Goal: Task Accomplishment & Management: Manage account settings

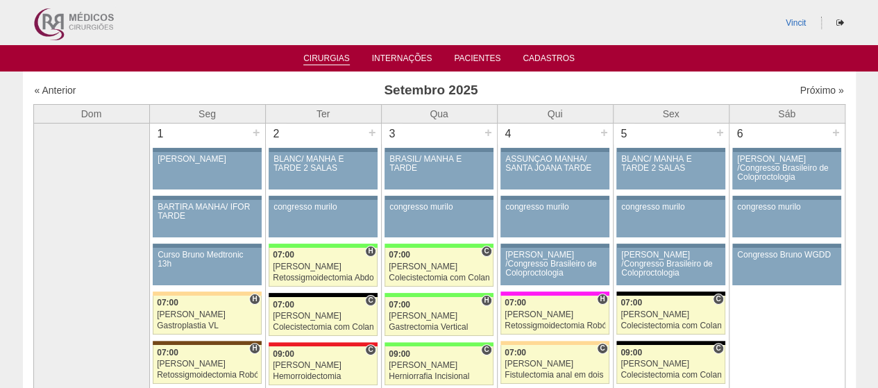
click at [319, 54] on link "Cirurgias" at bounding box center [326, 59] width 47 height 12
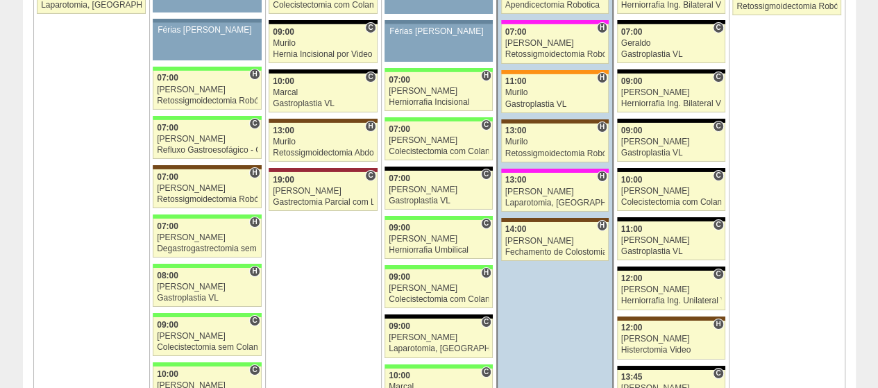
scroll to position [2291, 0]
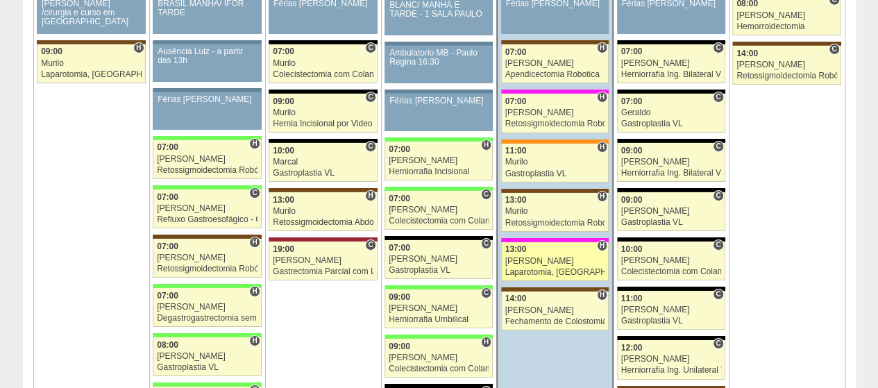
click at [567, 257] on div "[PERSON_NAME]" at bounding box center [556, 261] width 100 height 9
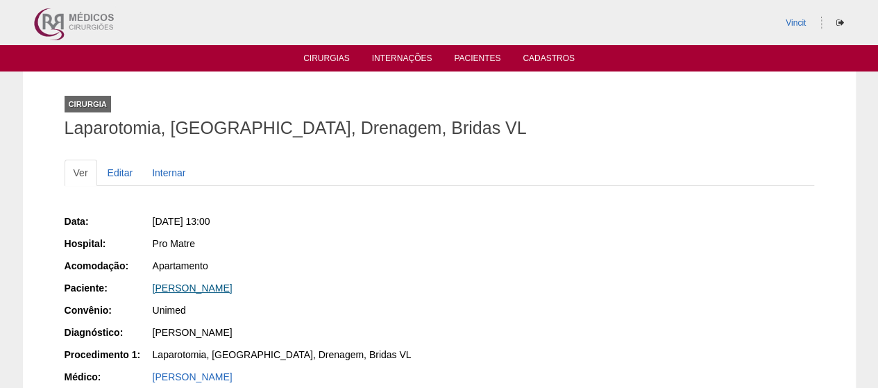
click at [191, 283] on link "[PERSON_NAME]" at bounding box center [193, 288] width 80 height 11
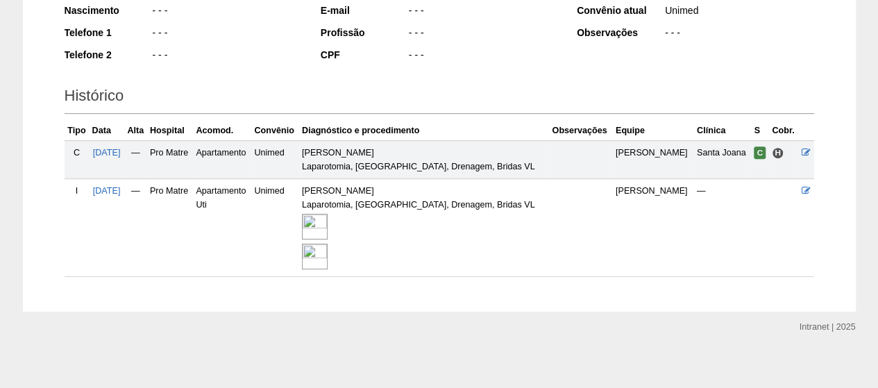
scroll to position [43, 0]
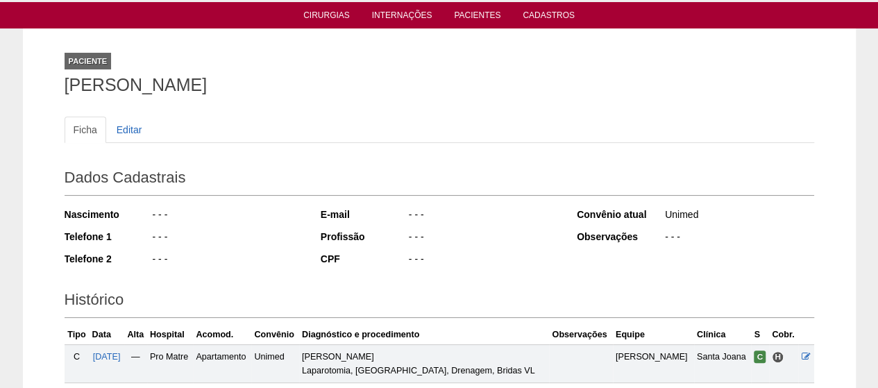
drag, startPoint x: 337, startPoint y: 84, endPoint x: 6, endPoint y: 99, distance: 332.3
click at [6, 99] on div "Paciente Fernanda da maia Teixeira quirino Ficha Editar Dados Cadastrais Nascim…" at bounding box center [439, 271] width 878 height 487
copy h1 "Fernanda da maia Teixeira quirino"
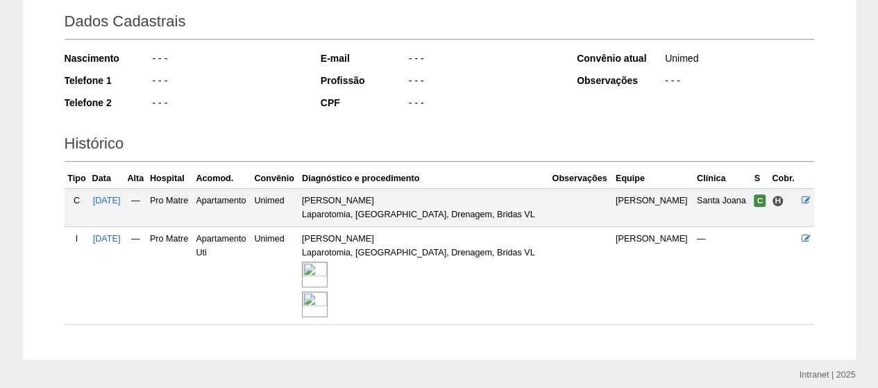
scroll to position [251, 0]
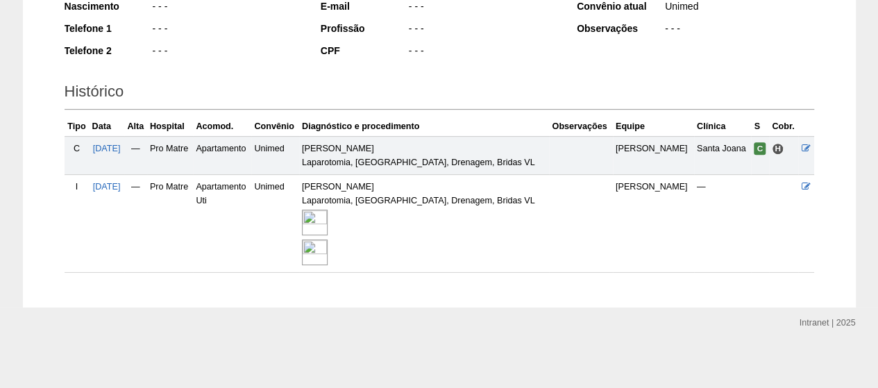
click at [328, 217] on img at bounding box center [315, 223] width 26 height 26
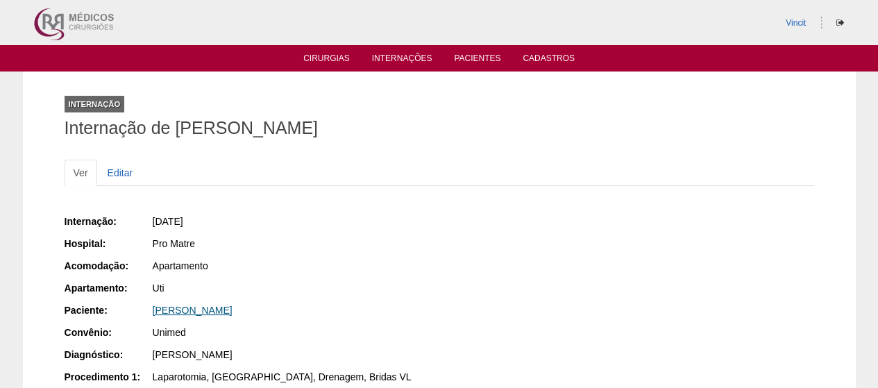
click at [190, 313] on link "Fernanda da maia Teixeira quirino" at bounding box center [193, 310] width 80 height 11
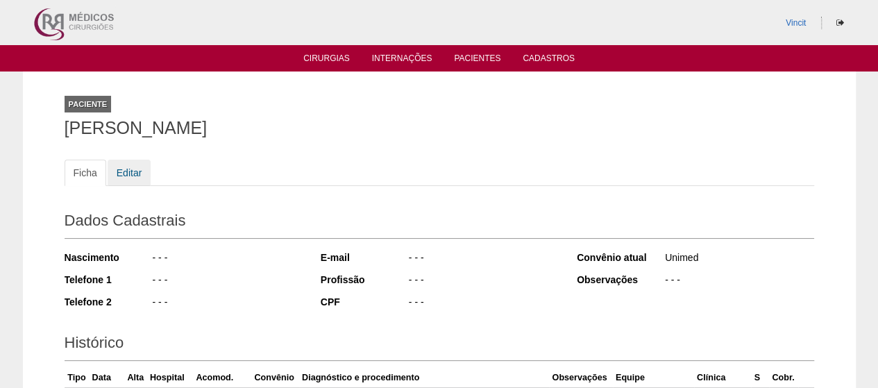
click at [126, 168] on link "Editar" at bounding box center [130, 173] width 44 height 26
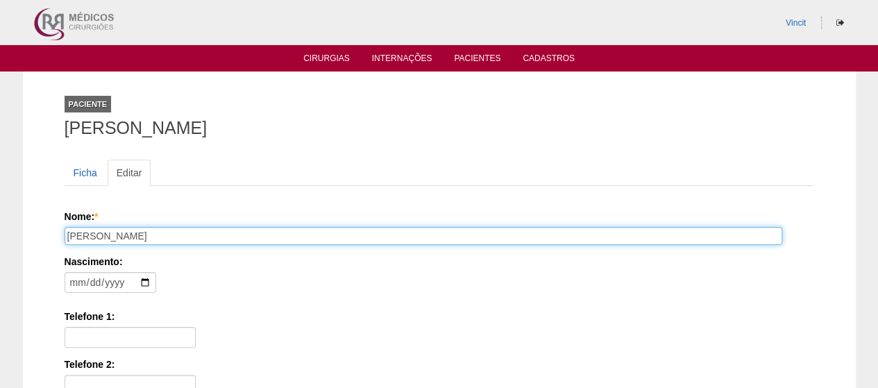
drag, startPoint x: 256, startPoint y: 231, endPoint x: 0, endPoint y: 217, distance: 256.0
paste input "faturamentorepasse@santajoana.com.br; repassemedico@santajoana.com.br; mamorais…"
paste input "ERNANDA DA MAIA TEIXEIRA QUIRINO"
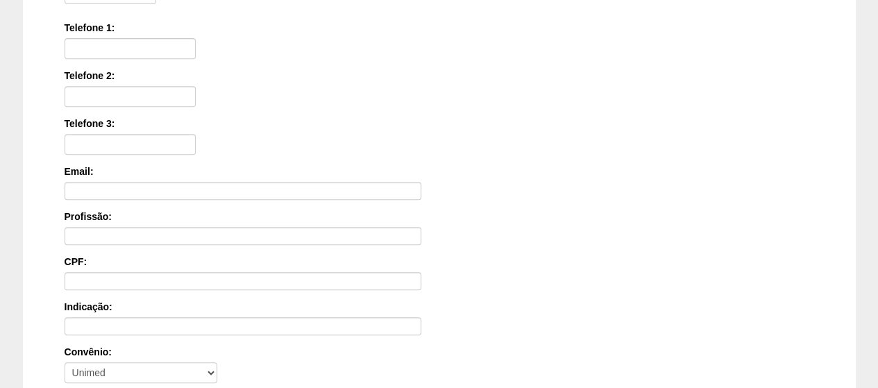
scroll to position [454, 0]
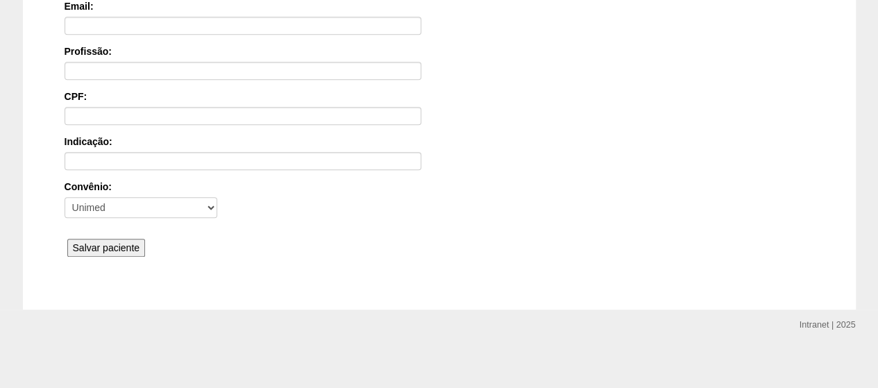
type input "FERNANDA DA MAIA TEIXEIRA QUIRINO"
drag, startPoint x: 89, startPoint y: 240, endPoint x: 81, endPoint y: 237, distance: 8.6
click at [86, 239] on input "Salvar paciente" at bounding box center [106, 248] width 78 height 18
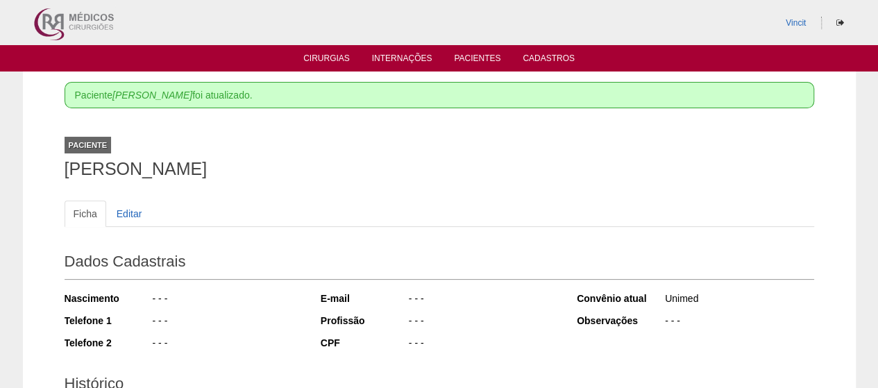
click at [300, 65] on ul "Cirurgias Internações Pacientes Cadastros" at bounding box center [439, 58] width 878 height 26
click at [308, 62] on link "Cirurgias" at bounding box center [326, 59] width 47 height 12
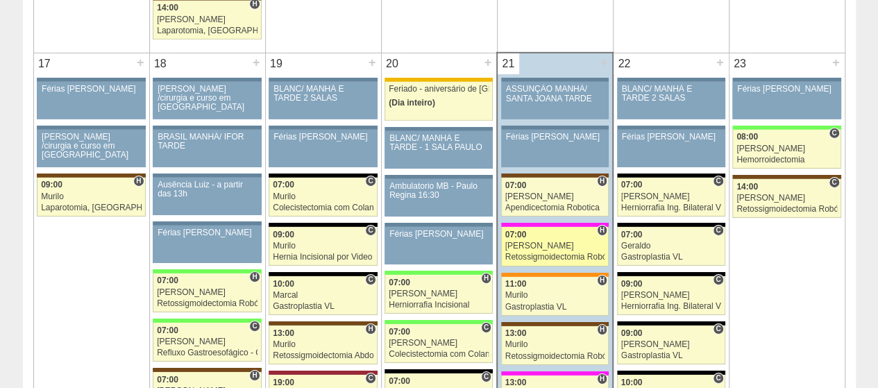
scroll to position [2153, 0]
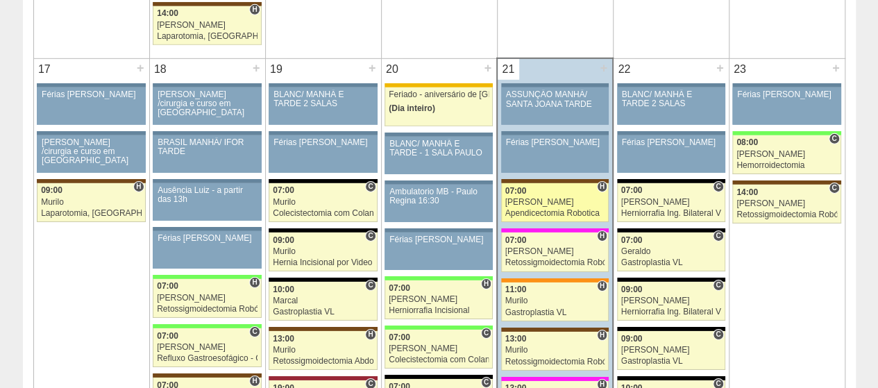
click at [542, 209] on div "Apendicectomia Robotica" at bounding box center [556, 213] width 100 height 9
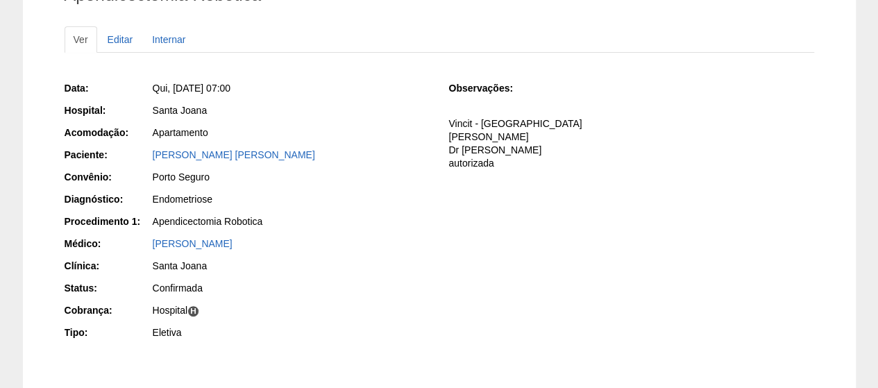
scroll to position [139, 0]
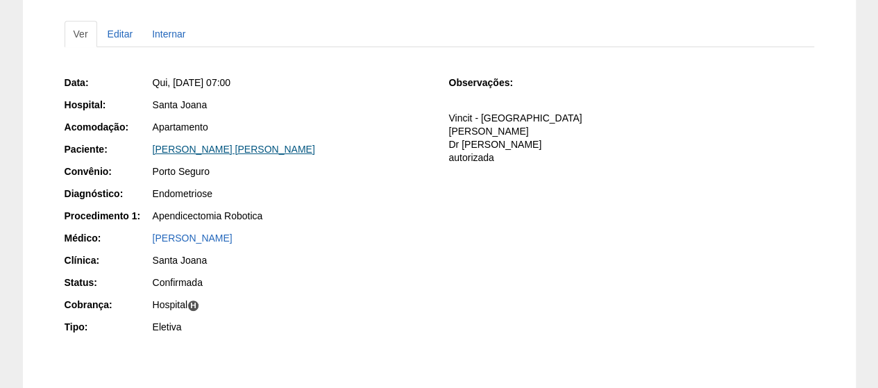
click at [222, 144] on link "[PERSON_NAME] [PERSON_NAME]" at bounding box center [234, 149] width 162 height 11
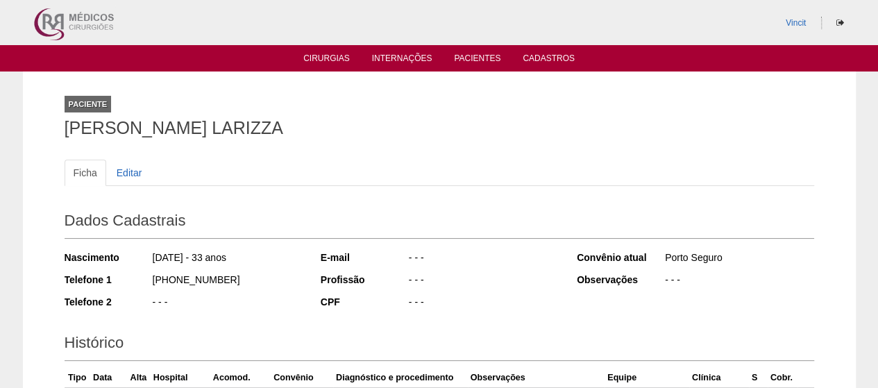
drag, startPoint x: 323, startPoint y: 125, endPoint x: 39, endPoint y: 121, distance: 284.0
click at [39, 121] on div "Paciente JESSICA RIQUENA LARIZZA Ficha Editar Dados Cadastrais Nascimento 15/09…" at bounding box center [439, 314] width 833 height 485
copy h1 "JESSICA RIQUENA LARIZZA"
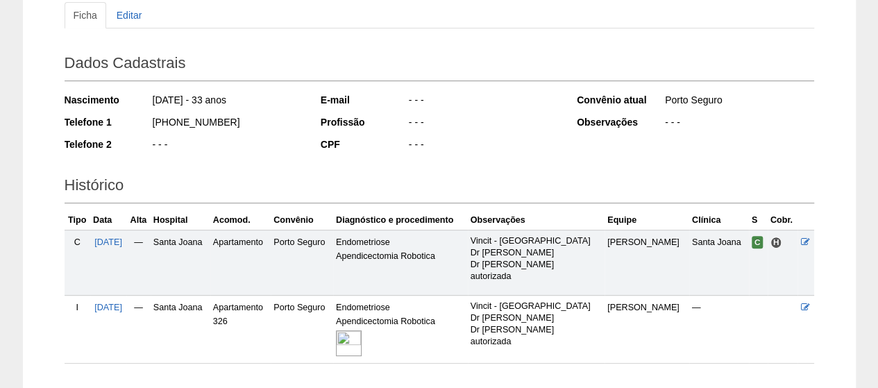
scroll to position [249, 0]
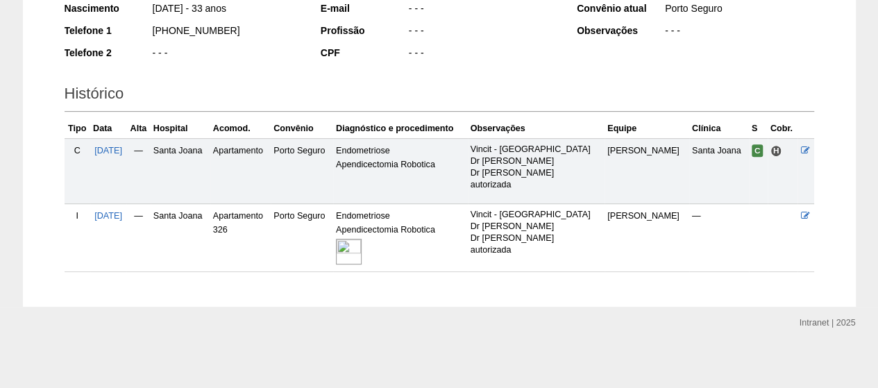
click at [362, 245] on img at bounding box center [349, 252] width 26 height 26
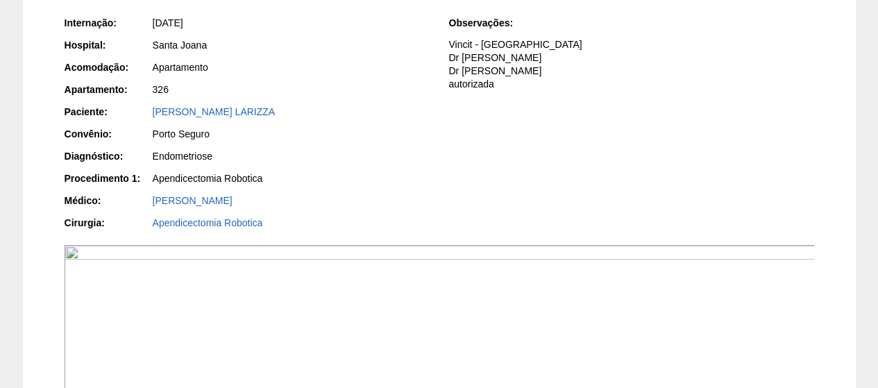
scroll to position [69, 0]
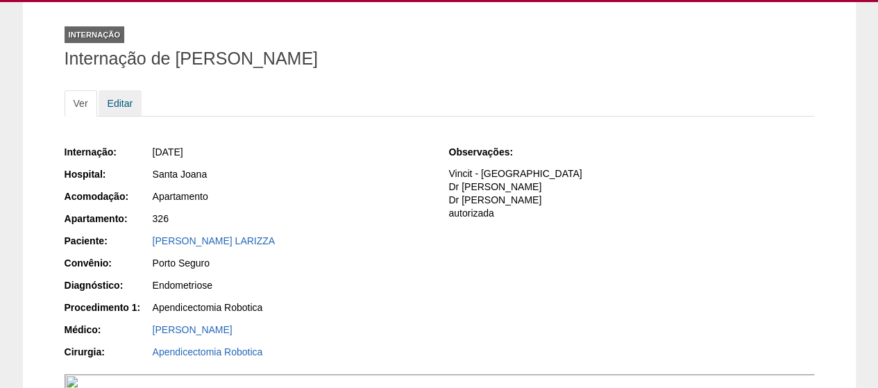
click at [128, 96] on link "Editar" at bounding box center [121, 103] width 44 height 26
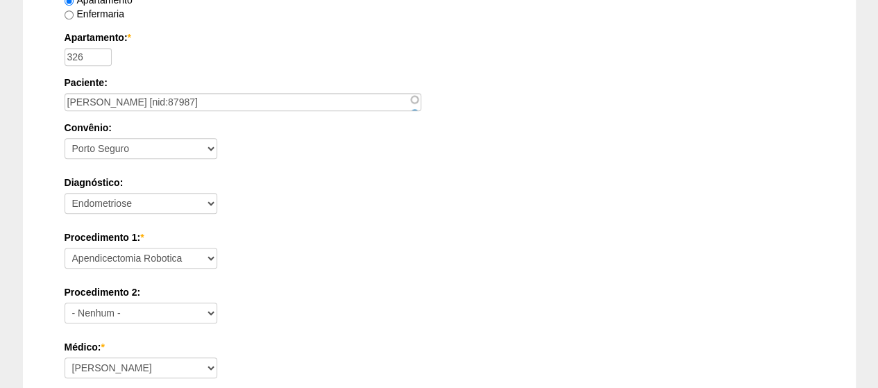
scroll to position [556, 0]
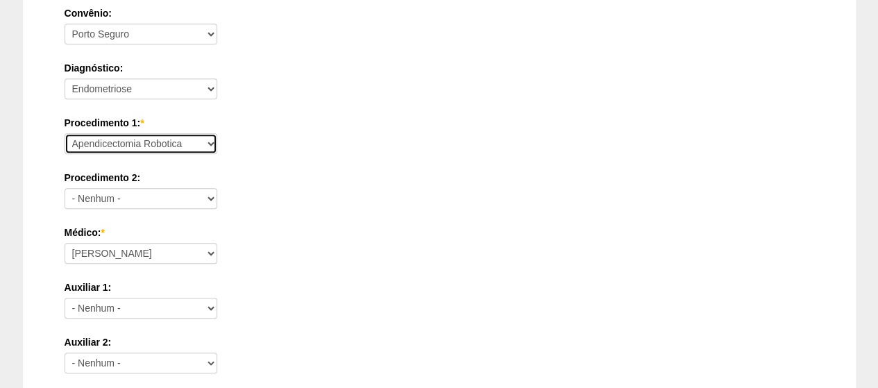
click at [157, 135] on select "Consultório Abscesso Hepático - Drenagem Abscesso perianal Amputação Abdômino P…" at bounding box center [141, 143] width 153 height 21
select select "4038"
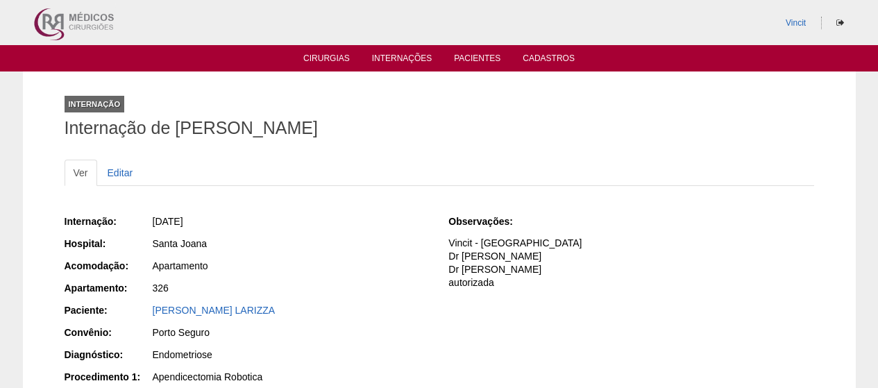
scroll to position [69, 0]
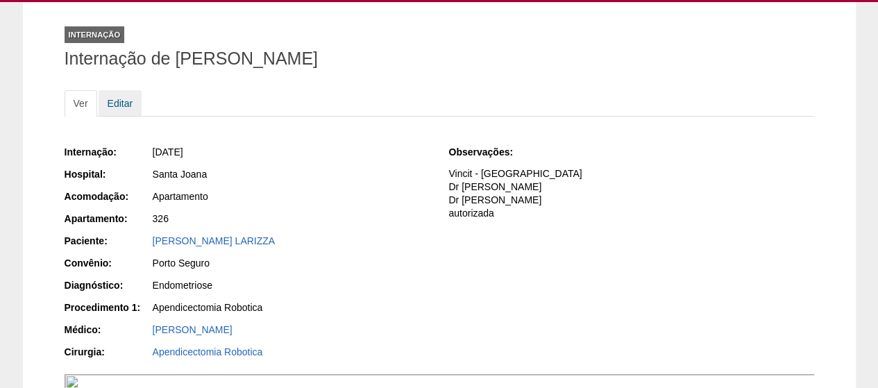
click at [119, 98] on link "Editar" at bounding box center [121, 103] width 44 height 26
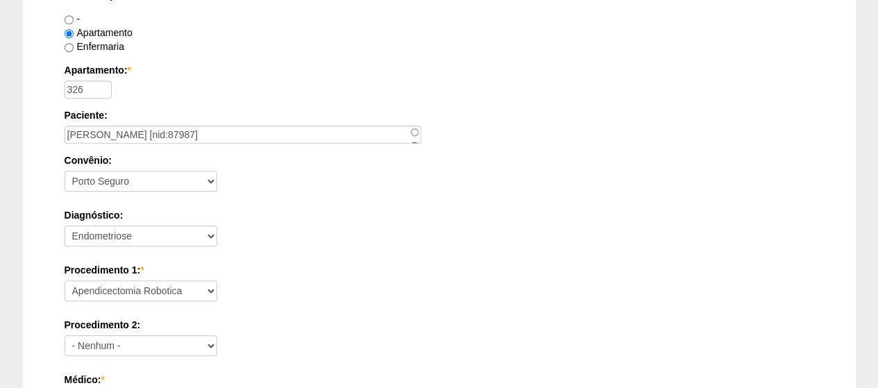
scroll to position [486, 0]
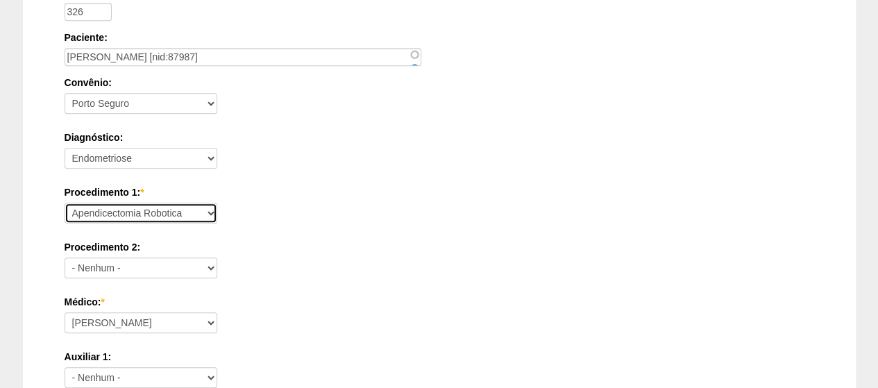
click at [208, 208] on select "Consultório Abscesso Hepático - Drenagem Abscesso perianal Amputação Abdômino P…" at bounding box center [141, 213] width 153 height 21
select select "31203"
click at [65, 203] on select "Consultório Abscesso Hepático - Drenagem Abscesso perianal Amputação Abdômino P…" at bounding box center [141, 213] width 153 height 21
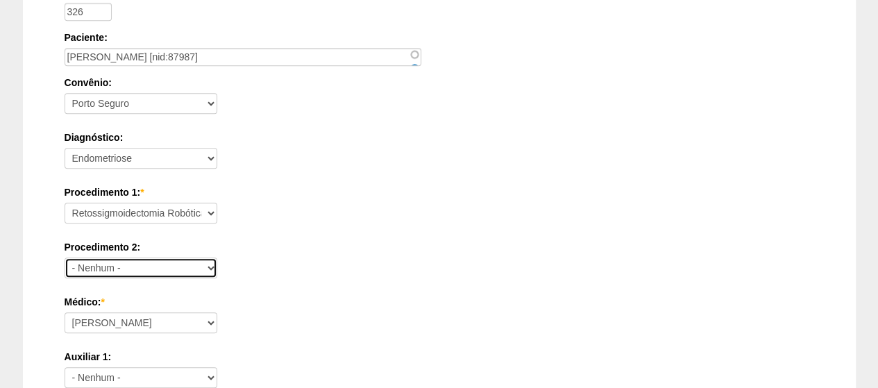
click at [158, 260] on select "- Nenhum - Consultório Abscesso Hepático - Drenagem Abscesso perianal Amputação…" at bounding box center [141, 268] width 153 height 21
select select "34760"
click at [65, 258] on select "- Nenhum - Consultório Abscesso Hepático - Drenagem Abscesso perianal Amputação…" at bounding box center [141, 268] width 153 height 21
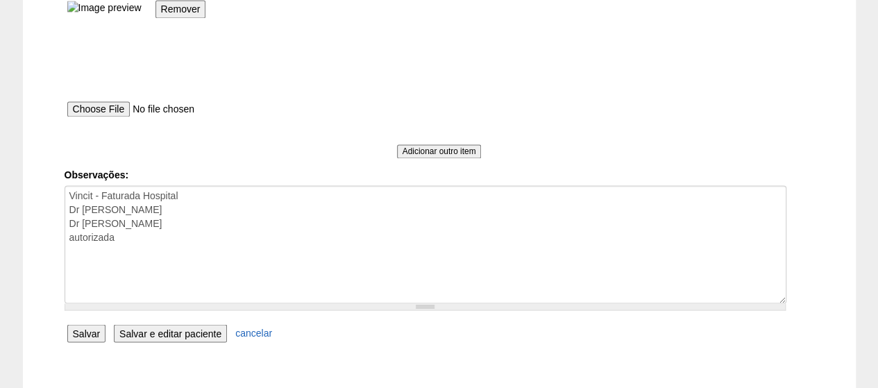
scroll to position [1122, 0]
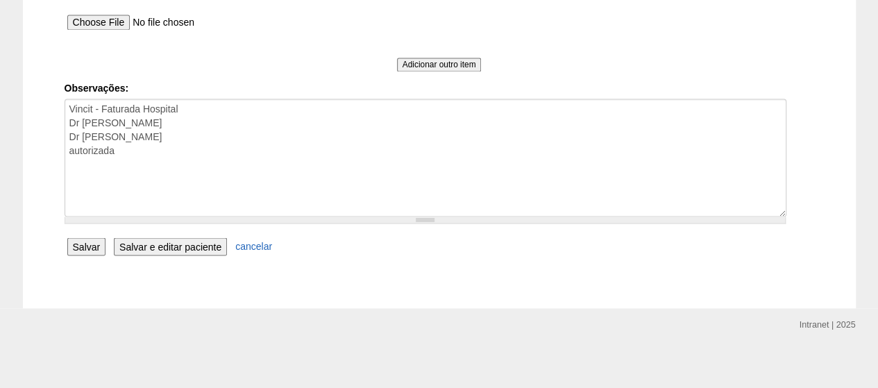
click at [87, 243] on input "Salvar" at bounding box center [86, 246] width 39 height 18
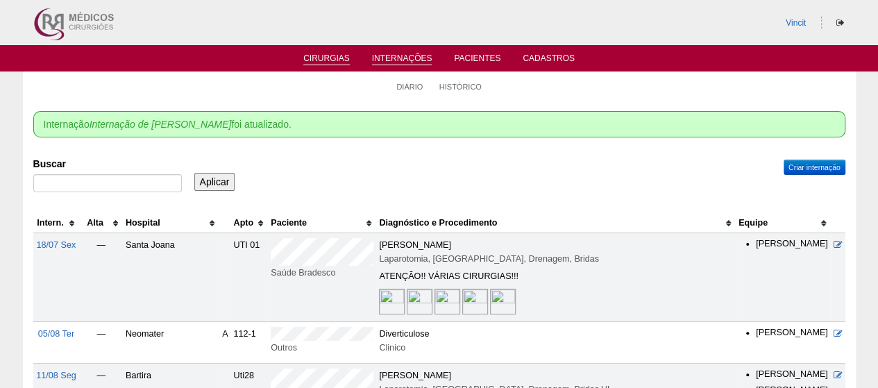
click at [321, 57] on link "Cirurgias" at bounding box center [326, 59] width 47 height 12
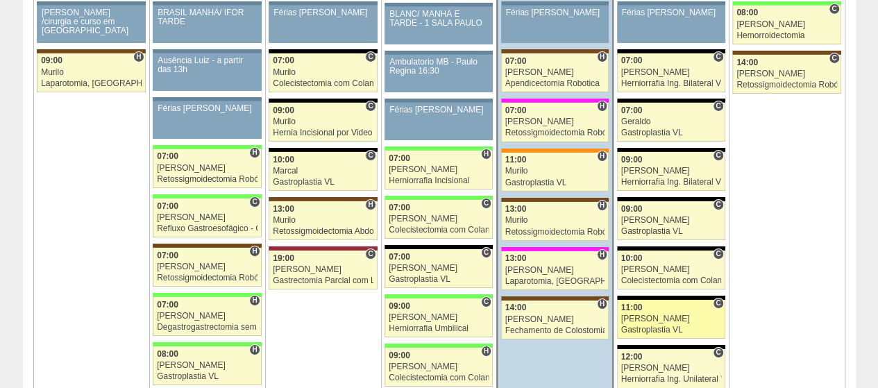
scroll to position [2291, 0]
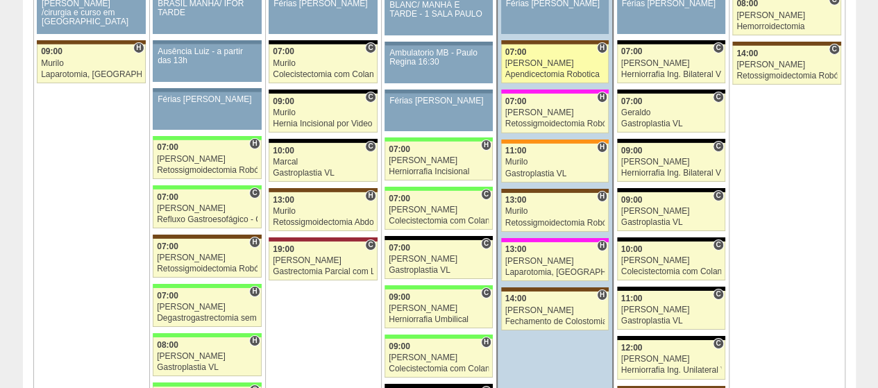
click at [557, 59] on div "[PERSON_NAME]" at bounding box center [556, 63] width 100 height 9
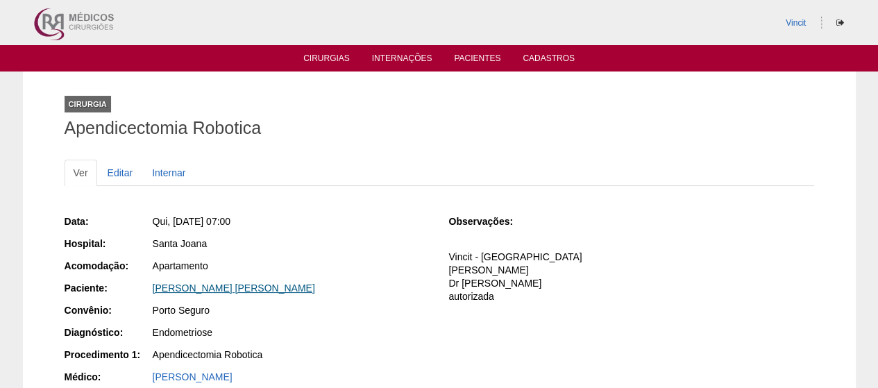
click at [242, 287] on link "[PERSON_NAME] LARIZZA" at bounding box center [234, 288] width 162 height 11
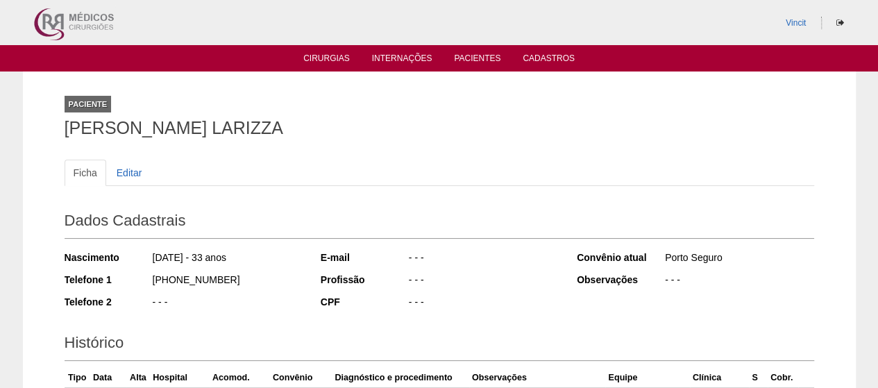
drag, startPoint x: 231, startPoint y: 123, endPoint x: 147, endPoint y: 117, distance: 83.5
click at [57, 115] on div "Paciente [PERSON_NAME] Ficha Editar Dados Cadastrais Nascimento [DATE] - 33 ano…" at bounding box center [439, 314] width 771 height 485
copy h1 "[PERSON_NAME] LARIZZA"
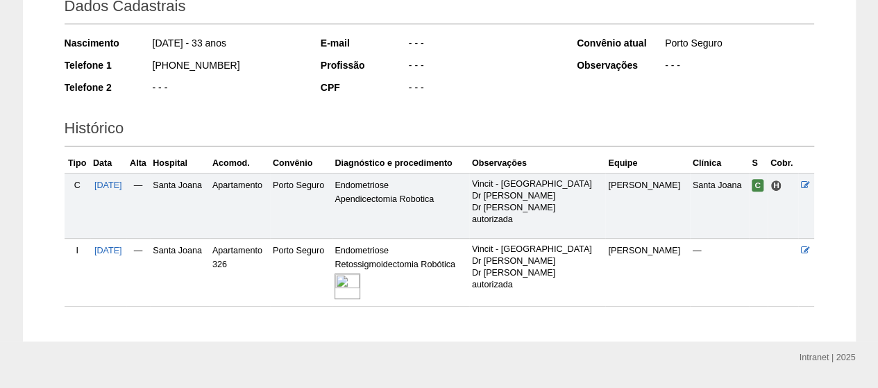
scroll to position [249, 0]
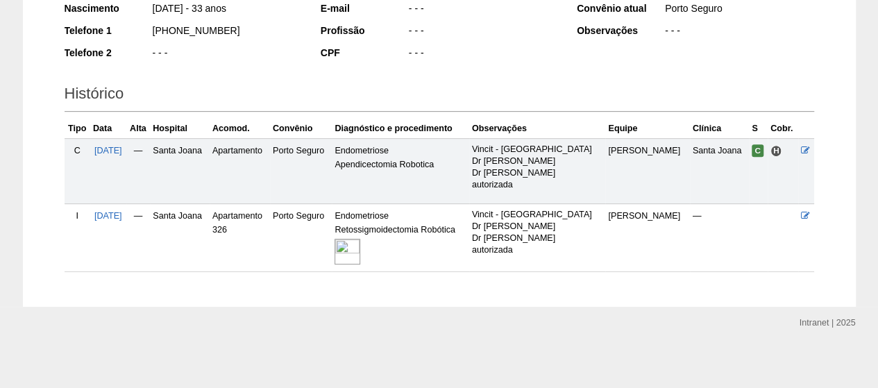
click at [360, 244] on img at bounding box center [348, 252] width 26 height 26
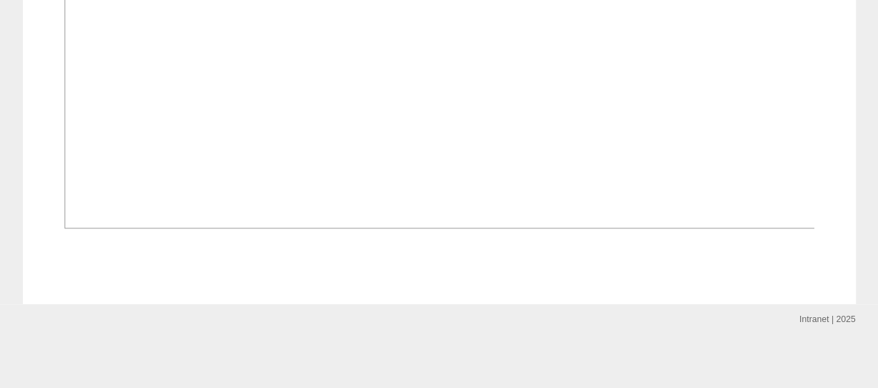
scroll to position [821, 0]
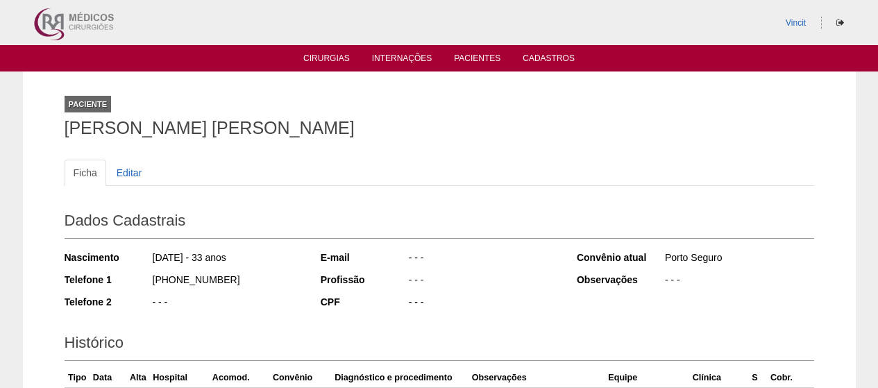
scroll to position [249, 0]
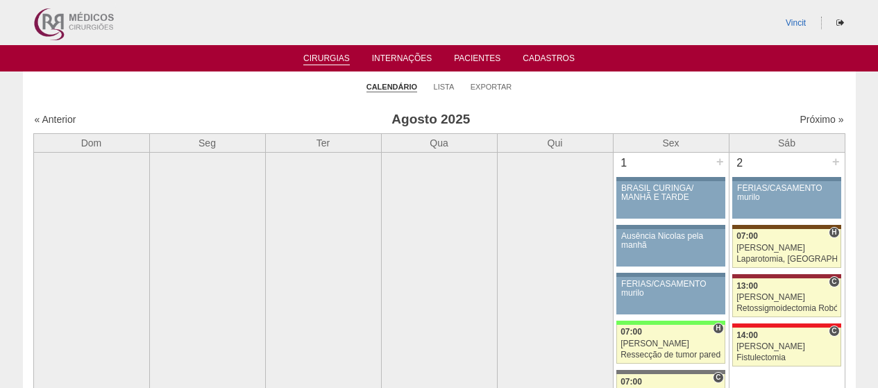
scroll to position [2291, 0]
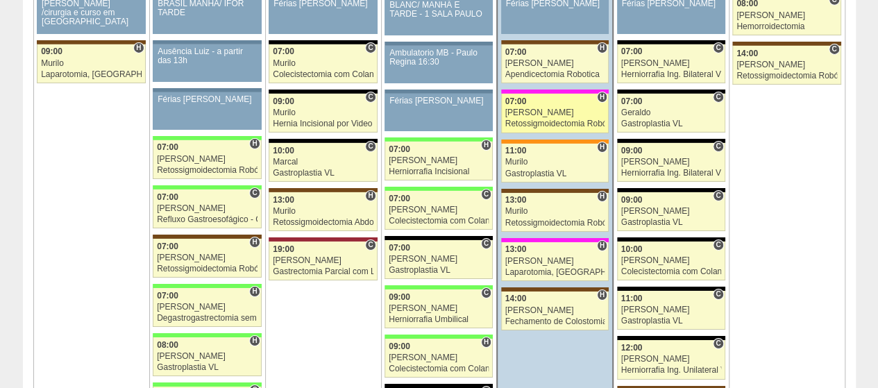
click at [547, 108] on div "[PERSON_NAME]" at bounding box center [556, 112] width 100 height 9
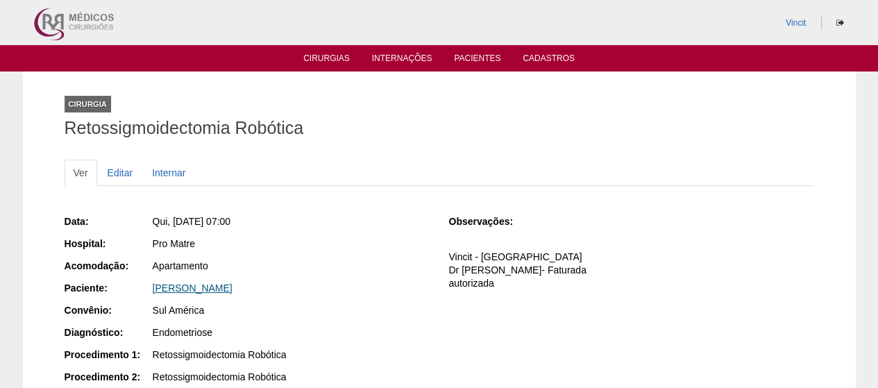
click at [233, 287] on link "[PERSON_NAME]" at bounding box center [193, 288] width 80 height 11
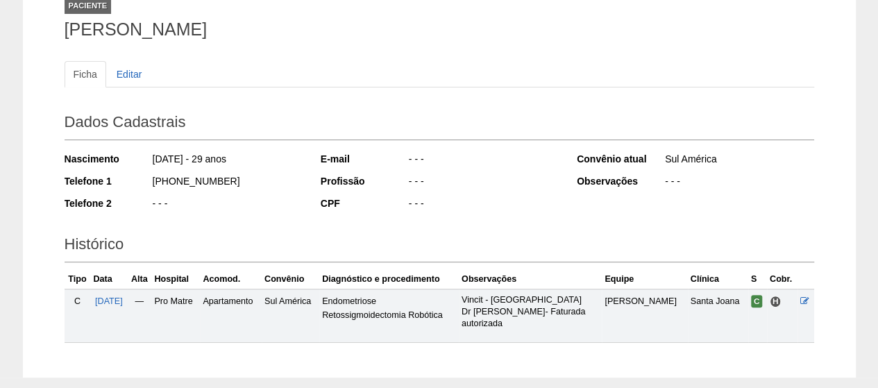
scroll to position [170, 0]
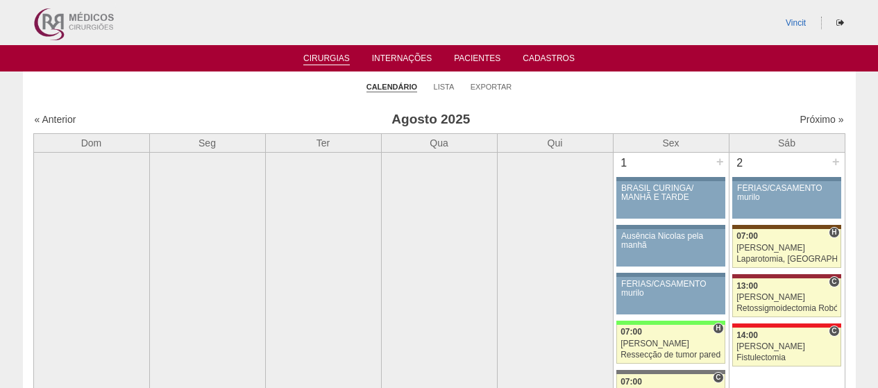
scroll to position [2292, 0]
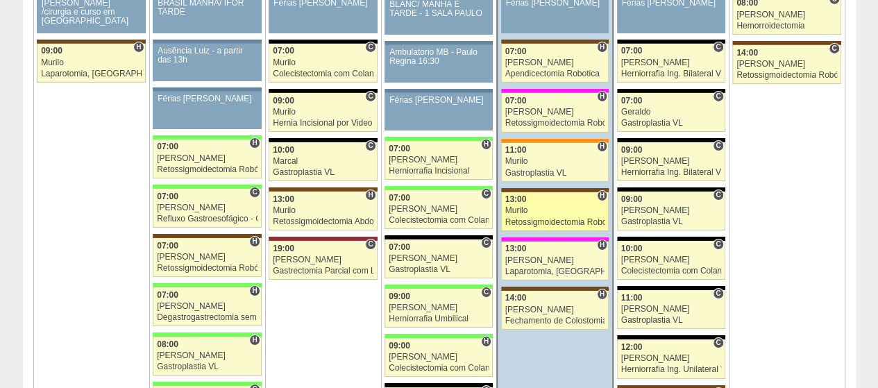
click at [553, 195] on div "13:00" at bounding box center [556, 199] width 100 height 9
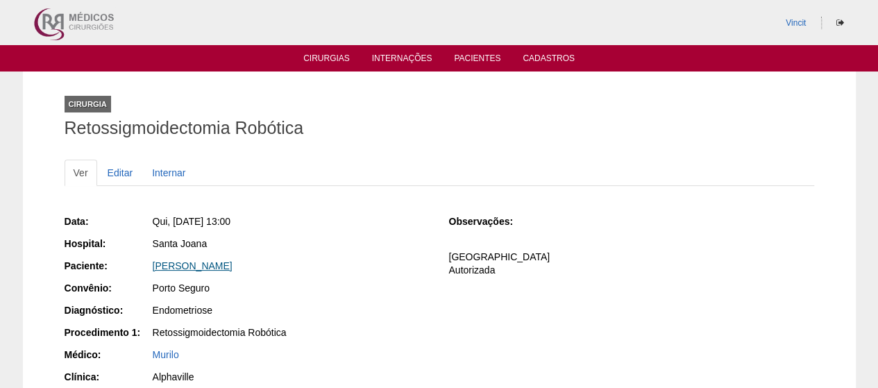
click at [244, 270] on div "Kamilla De Moraes Barros" at bounding box center [291, 266] width 277 height 14
click at [233, 265] on link "Kamilla De Moraes Barros" at bounding box center [193, 265] width 80 height 11
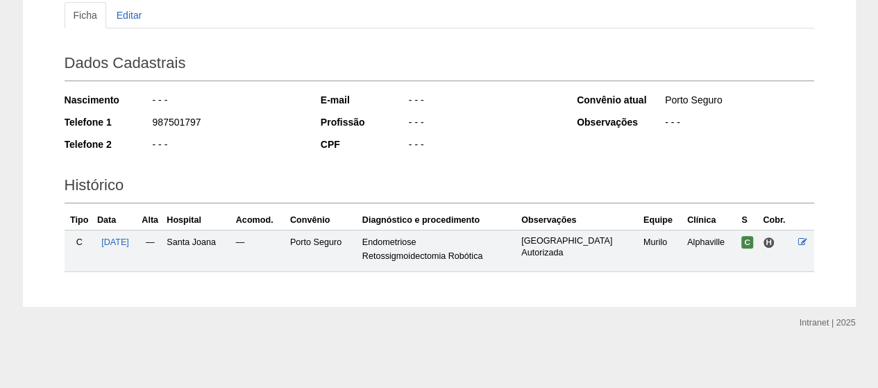
scroll to position [158, 0]
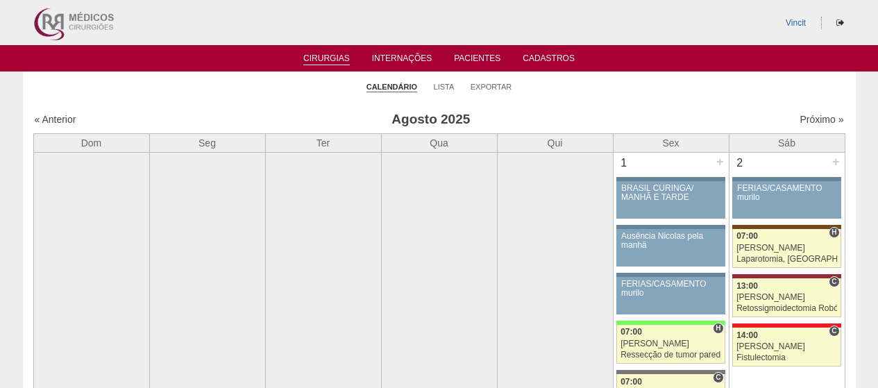
scroll to position [2293, 0]
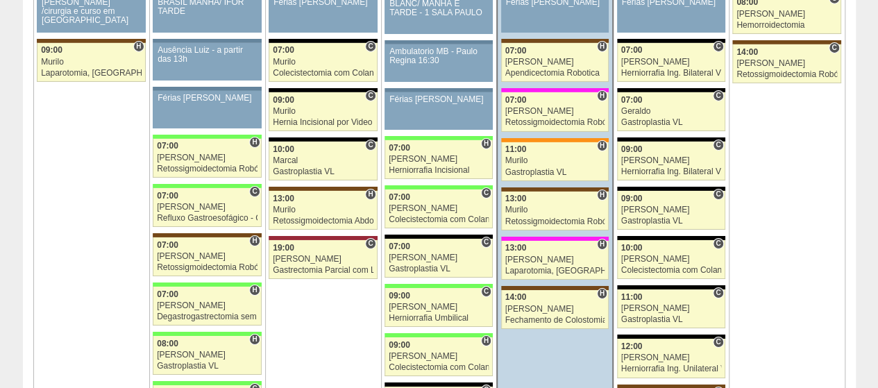
click at [539, 88] on div at bounding box center [555, 90] width 108 height 4
click at [544, 96] on div "07:00" at bounding box center [556, 100] width 100 height 9
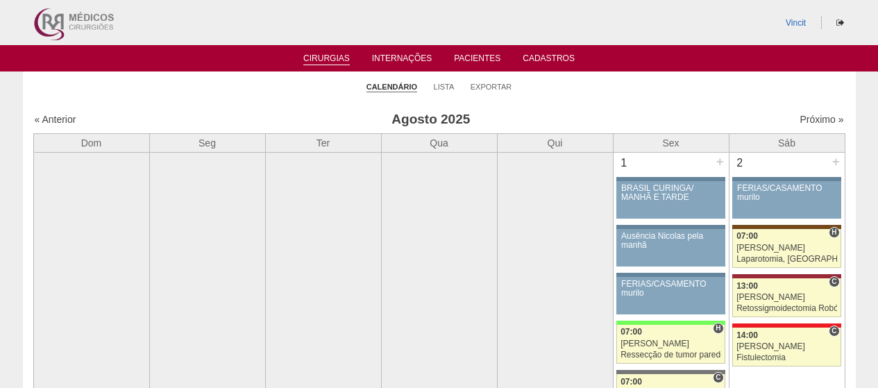
scroll to position [2293, 0]
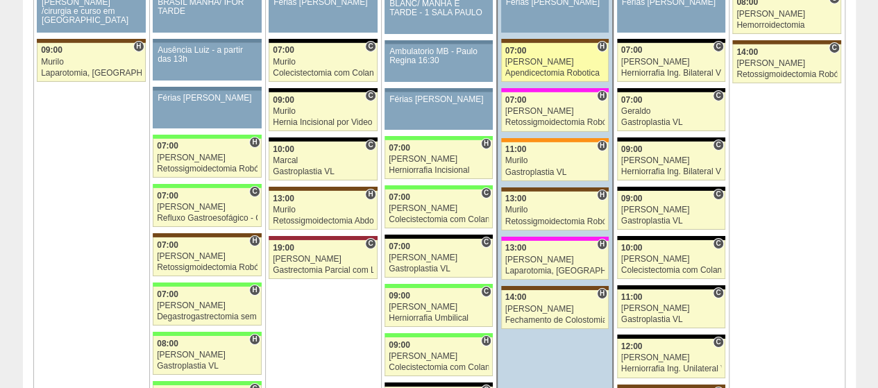
click at [553, 58] on div "[PERSON_NAME]" at bounding box center [556, 62] width 100 height 9
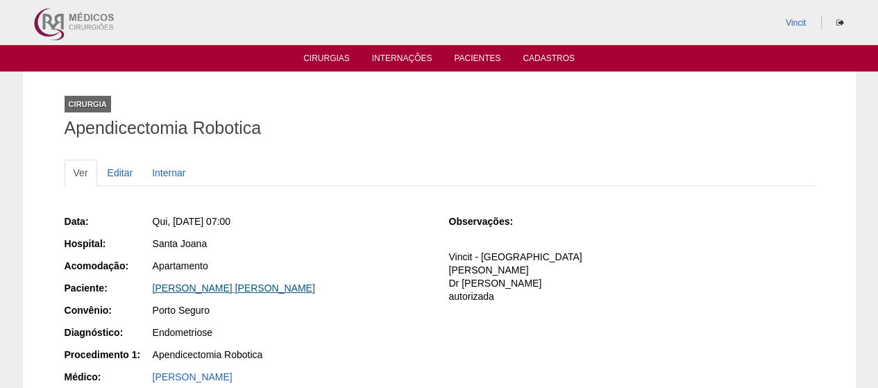
drag, startPoint x: 208, startPoint y: 285, endPoint x: 235, endPoint y: 283, distance: 27.1
click at [209, 285] on link "[PERSON_NAME] LARIZZA" at bounding box center [234, 288] width 162 height 11
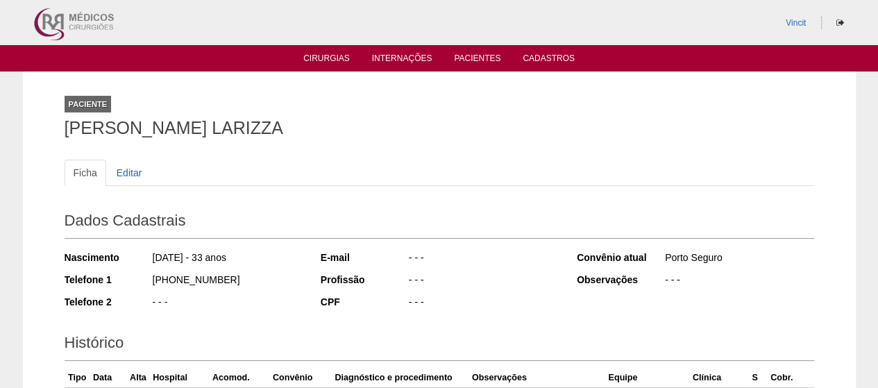
drag, startPoint x: 115, startPoint y: 134, endPoint x: 63, endPoint y: 135, distance: 52.1
click at [63, 135] on div "Paciente [PERSON_NAME] Ficha Editar Dados Cadastrais Nascimento [DATE] - 33 ano…" at bounding box center [439, 314] width 771 height 485
